Goal: Use online tool/utility: Utilize a website feature to perform a specific function

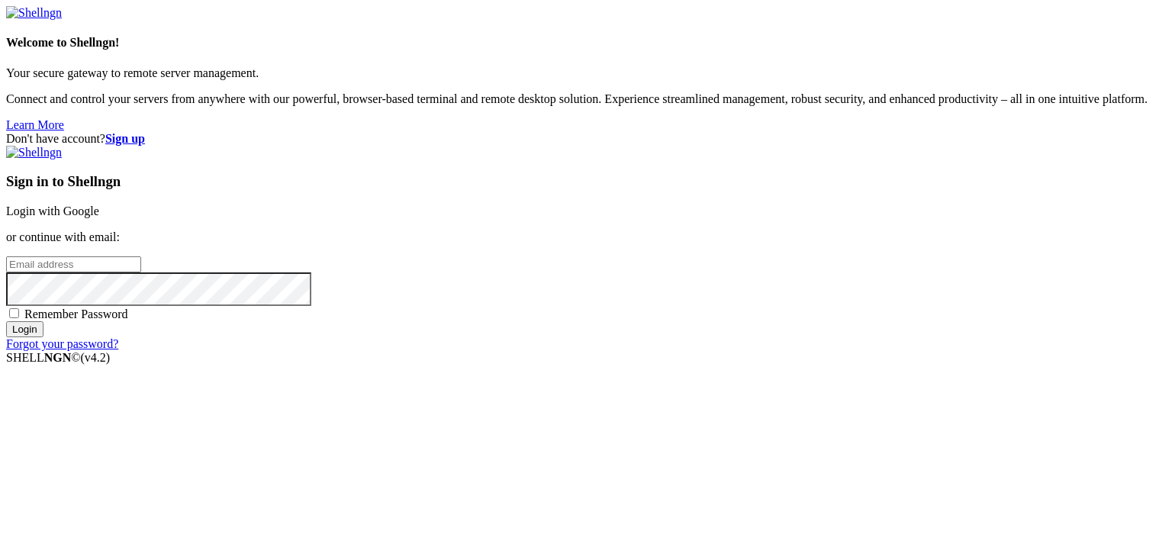
click at [99, 204] on link "Login with Google" at bounding box center [52, 210] width 93 height 13
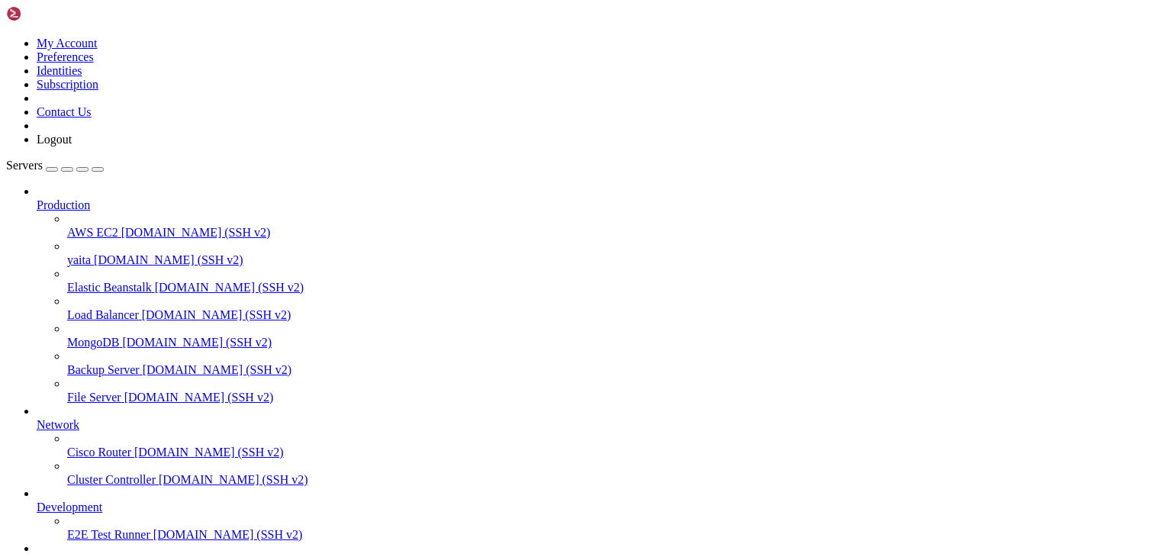
click at [121, 253] on span "[DOMAIN_NAME] (SSH v2)" at bounding box center [169, 259] width 150 height 13
click at [88, 253] on span "yaita" at bounding box center [79, 259] width 24 height 13
click at [67, 253] on span "yaita" at bounding box center [79, 259] width 24 height 13
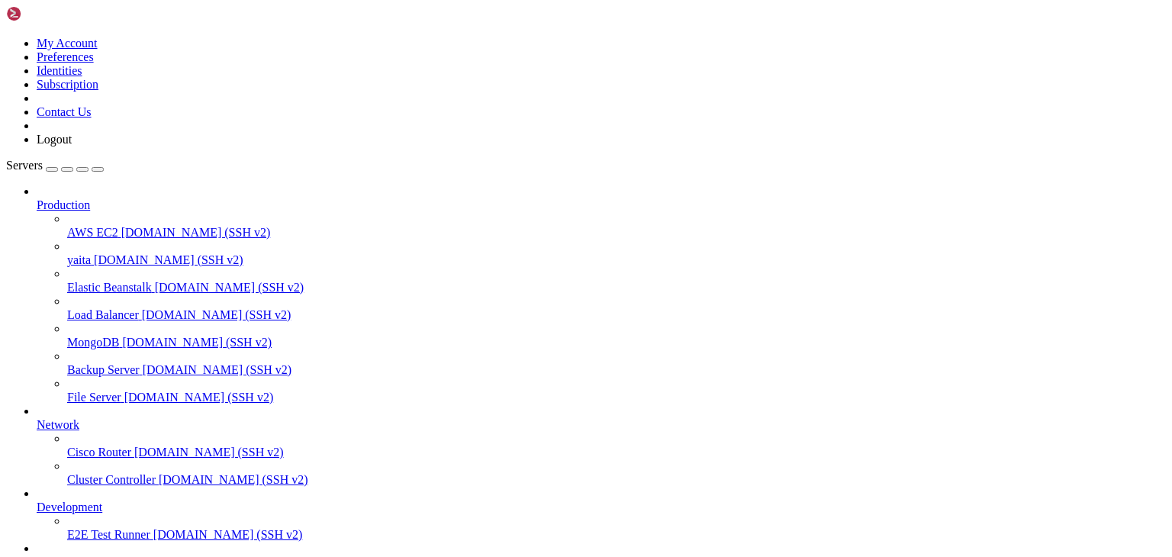
drag, startPoint x: 56, startPoint y: 1153, endPoint x: 241, endPoint y: 1150, distance: 185.4
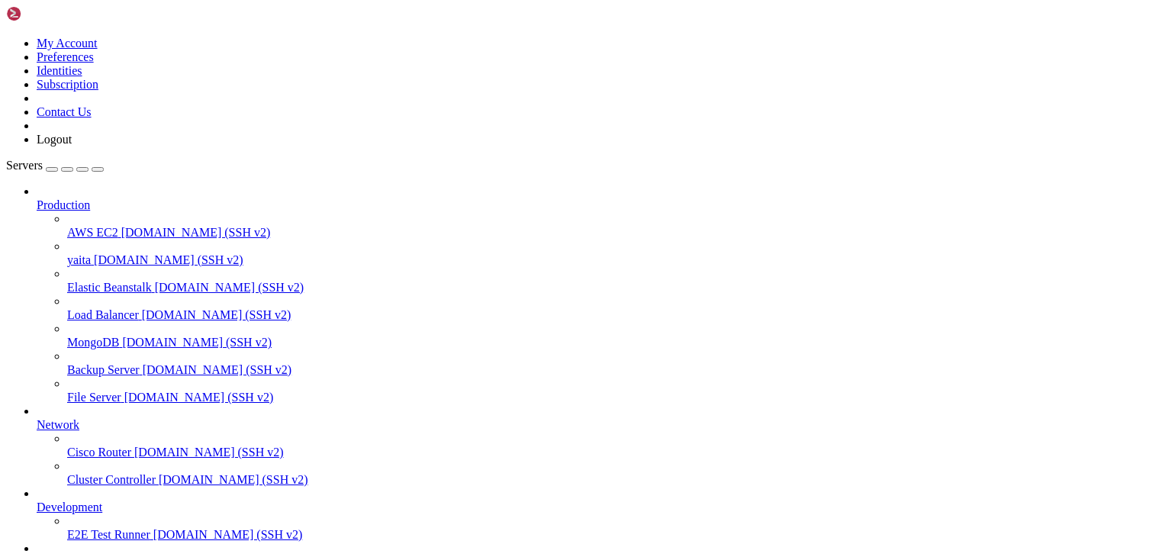
scroll to position [7806, 0]
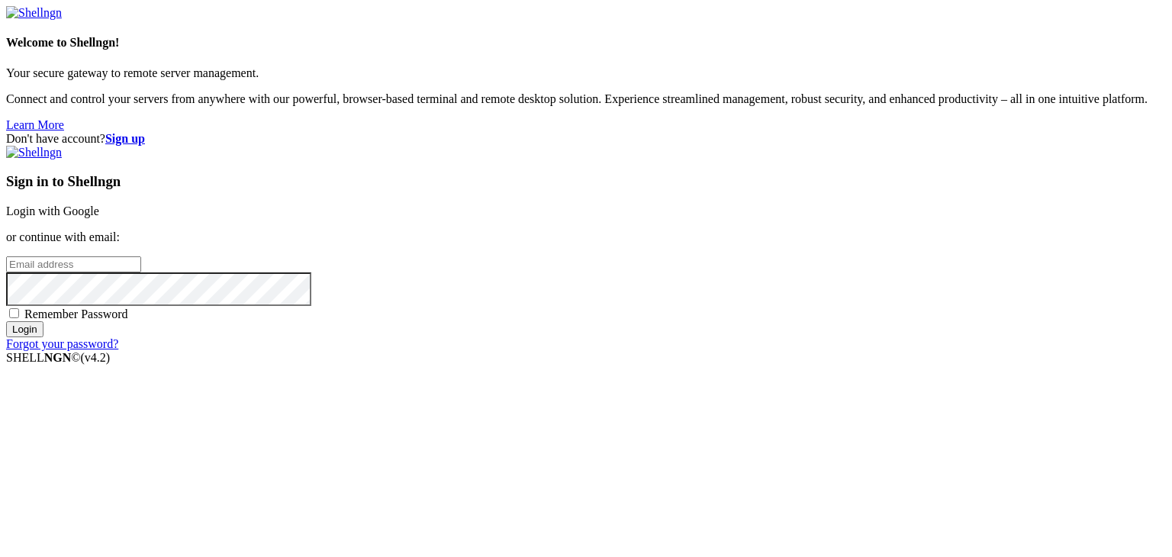
click at [99, 204] on link "Login with Google" at bounding box center [52, 210] width 93 height 13
click at [858, 365] on div "Sign in to Shellngn Login with Google or continue with email: Remember Password…" at bounding box center [585, 255] width 1159 height 219
click at [43, 351] on input "Login" at bounding box center [24, 343] width 37 height 16
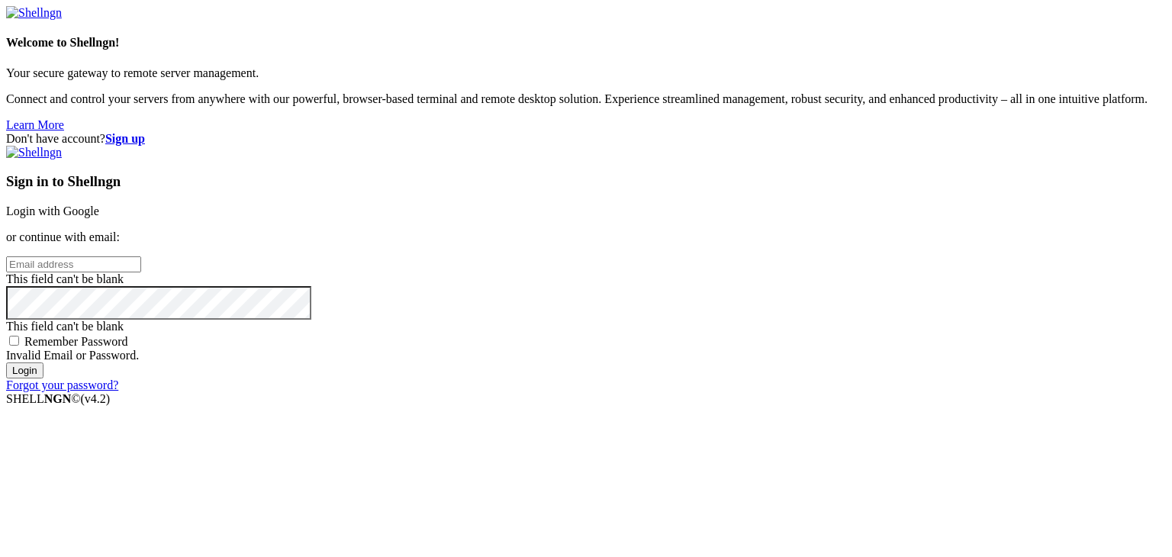
click at [43, 378] on input "Login" at bounding box center [24, 370] width 37 height 16
click at [99, 204] on link "Login with Google" at bounding box center [52, 210] width 93 height 13
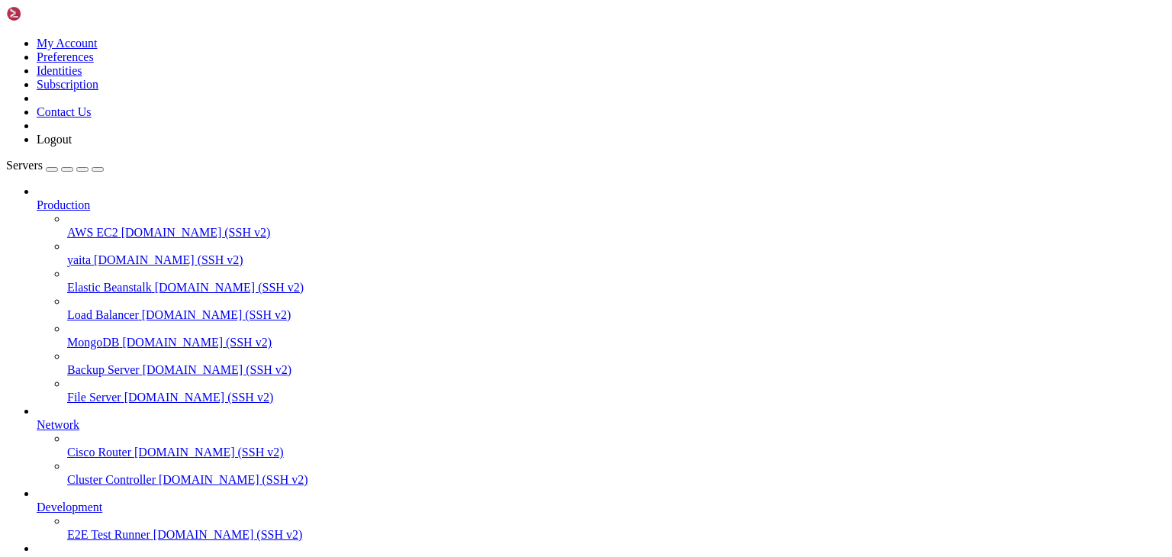
scroll to position [7806, 0]
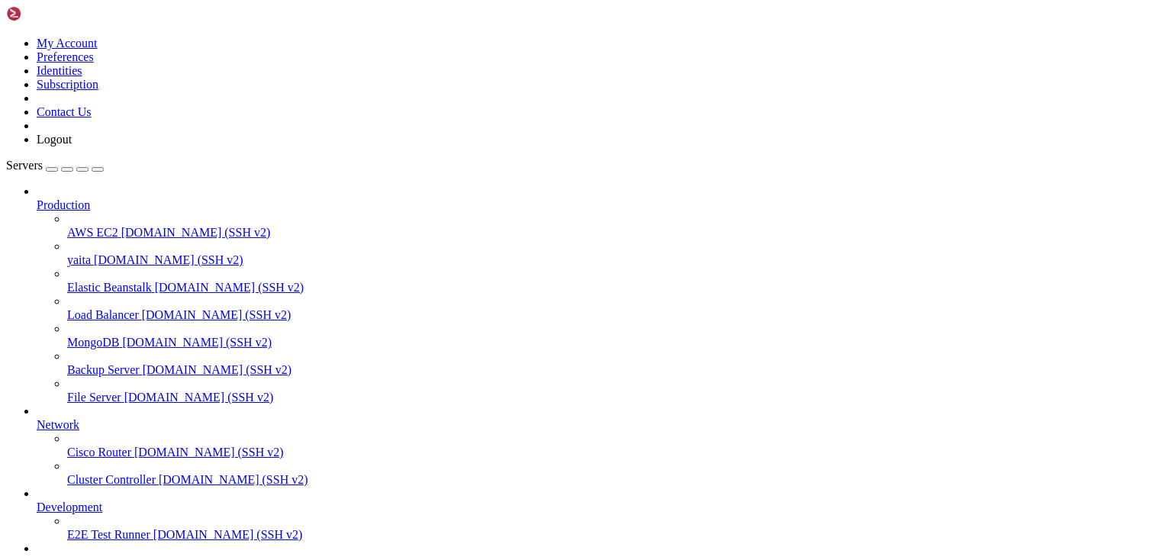
scroll to position [1323, 0]
drag, startPoint x: 853, startPoint y: 1152, endPoint x: 613, endPoint y: 1188, distance: 243.0
